Goal: Transaction & Acquisition: Purchase product/service

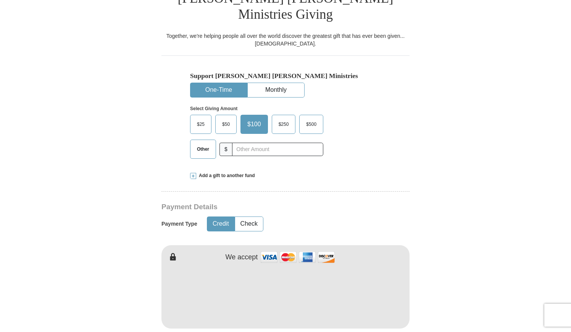
scroll to position [229, 0]
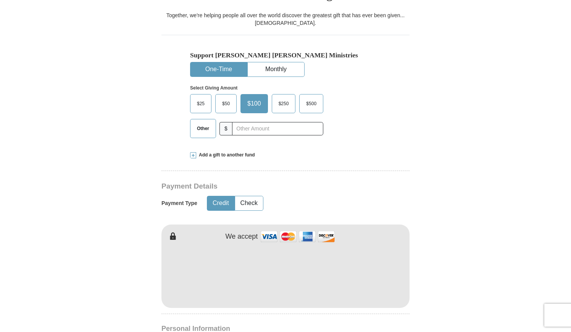
click at [218, 62] on button "One-Time" at bounding box center [219, 69] width 57 height 14
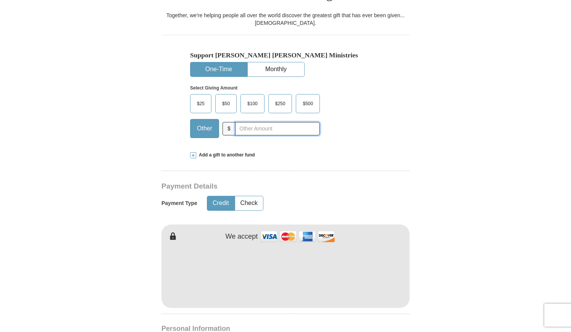
click at [256, 122] on input "text" at bounding box center [277, 128] width 85 height 13
type input "400.00"
type input "[PERSON_NAME]"
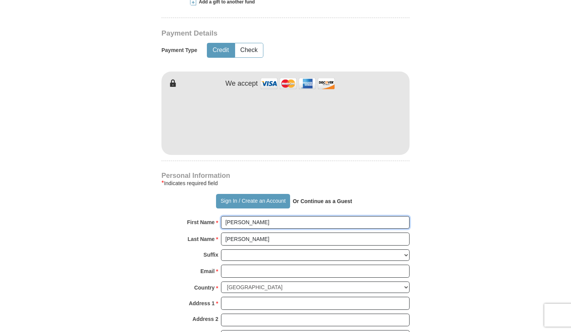
click at [260, 216] on input "[PERSON_NAME]" at bounding box center [315, 222] width 189 height 13
type input "[PERSON_NAME] and [PERSON_NAME]"
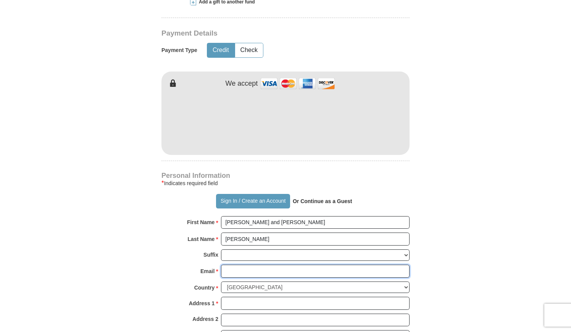
click at [229, 264] on input "Email *" at bounding box center [315, 270] width 189 height 13
type input "[EMAIL_ADDRESS][DOMAIN_NAME]"
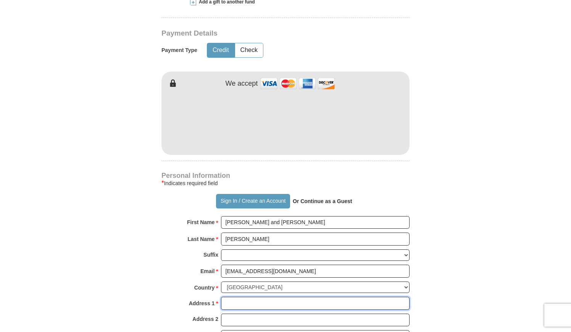
type input "[STREET_ADDRESS]"
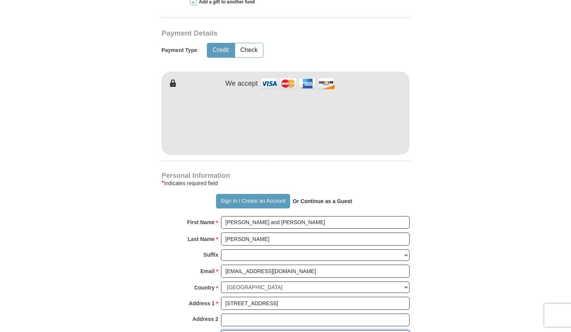
type input "Cumming"
select select "GA"
type input "30041"
type input "7706524670"
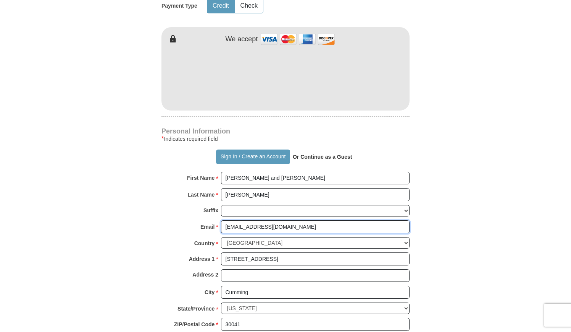
scroll to position [497, 0]
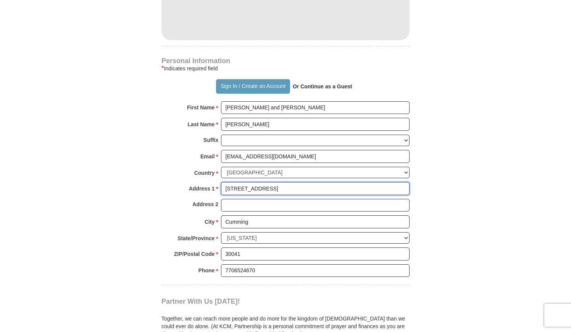
drag, startPoint x: 290, startPoint y: 171, endPoint x: 192, endPoint y: 170, distance: 97.8
click at [193, 182] on div "Address 1 * [STREET_ADDRESS] Please enter Address 1" at bounding box center [286, 190] width 248 height 17
type input "[STREET_ADDRESS]"
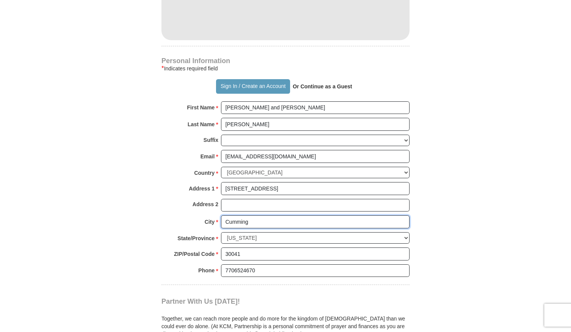
drag, startPoint x: 264, startPoint y: 203, endPoint x: 200, endPoint y: 203, distance: 64.2
click at [200, 215] on div "City * [GEOGRAPHIC_DATA] Please enter City" at bounding box center [286, 223] width 248 height 17
type input "[GEOGRAPHIC_DATA]"
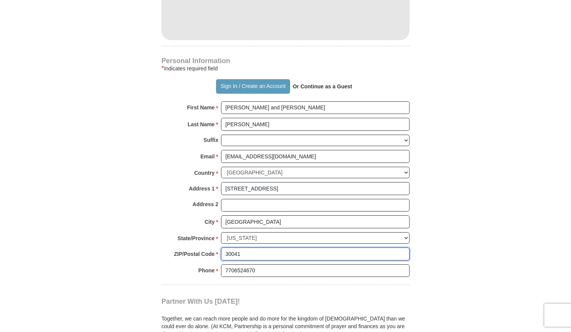
drag, startPoint x: 231, startPoint y: 233, endPoint x: 266, endPoint y: 233, distance: 34.8
click at [266, 247] on input "30041" at bounding box center [315, 253] width 189 height 13
type input "30677"
click at [77, 211] on form "Already have an account? Sign in for faster giving. Don't have an account? Crea…" at bounding box center [285, 13] width 435 height 958
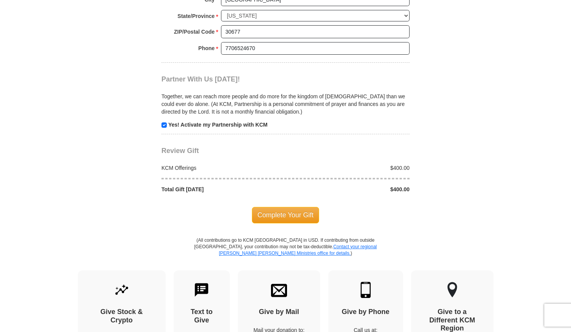
scroll to position [840, 0]
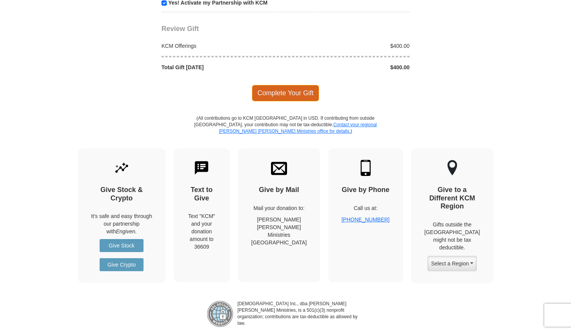
click at [290, 85] on span "Complete Your Gift" at bounding box center [286, 93] width 68 height 16
